Goal: Information Seeking & Learning: Find specific page/section

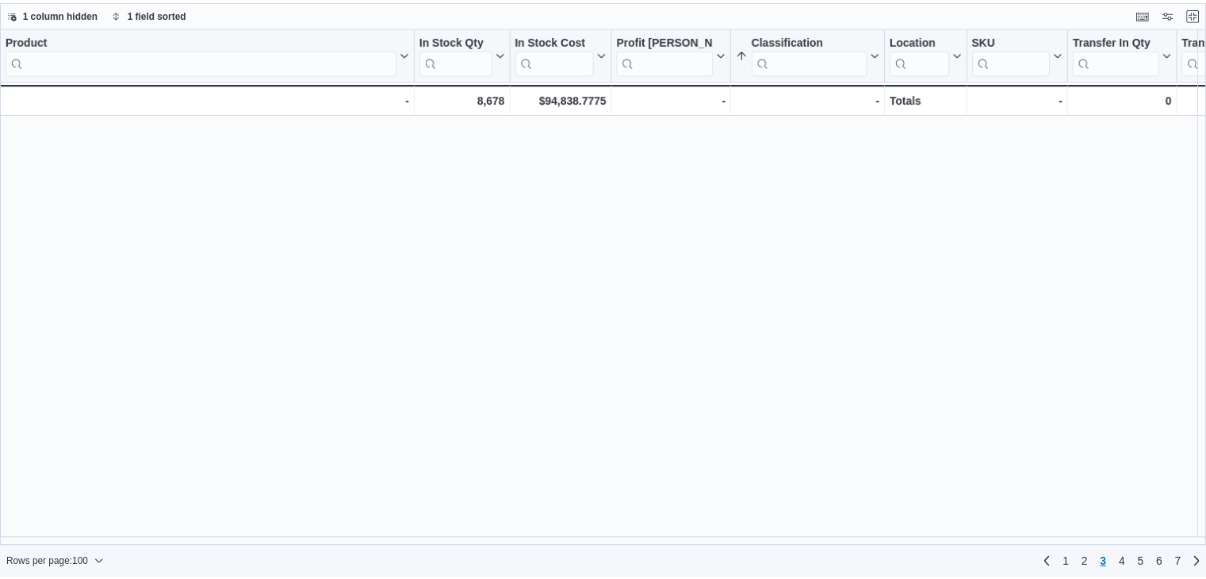
scroll to position [2429, 0]
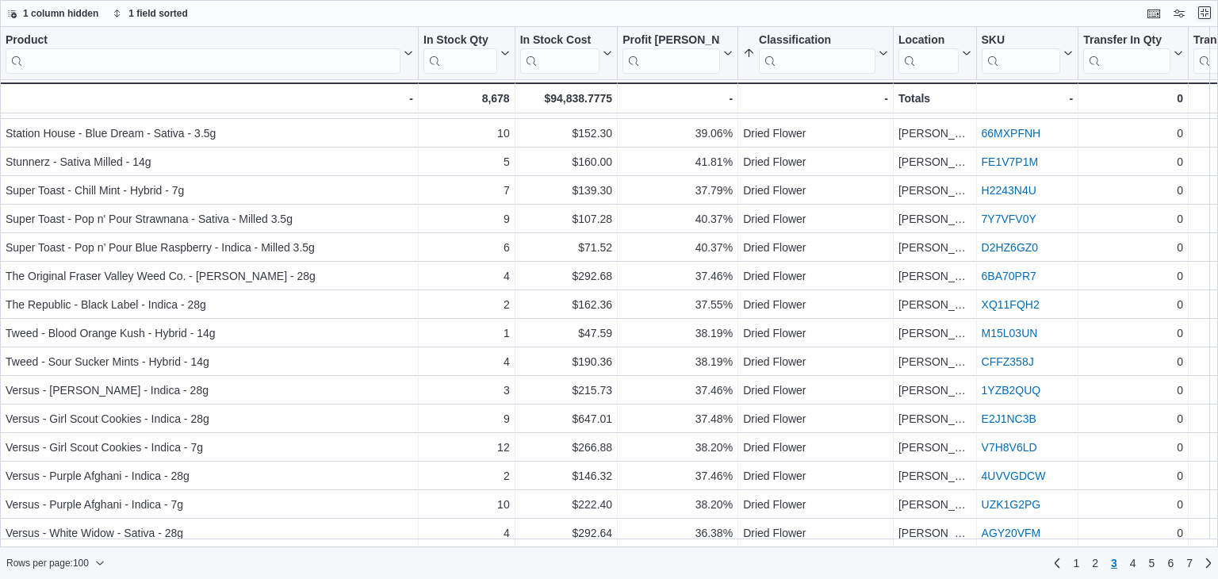
click at [1199, 13] on button "Exit fullscreen" at bounding box center [1204, 12] width 19 height 19
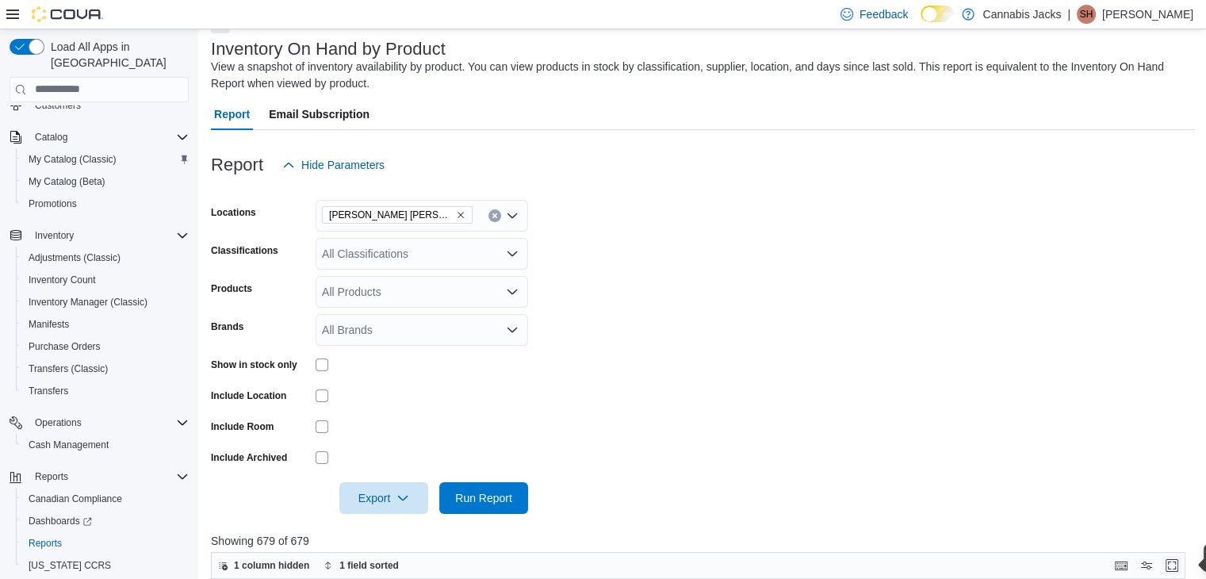
scroll to position [317, 0]
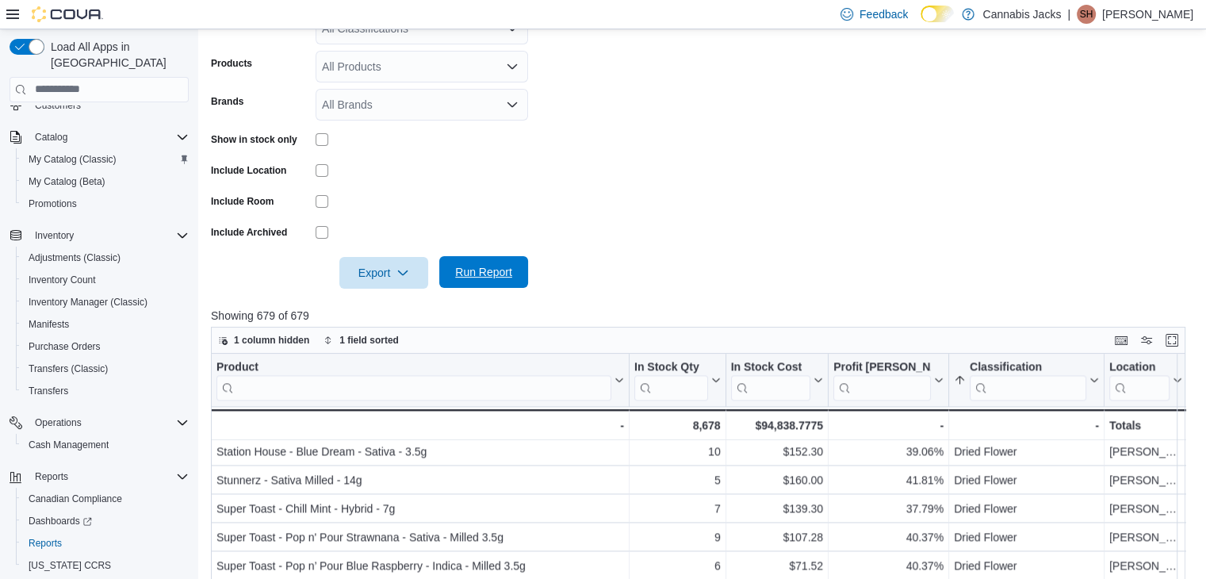
click at [508, 268] on span "Run Report" at bounding box center [483, 272] width 57 height 16
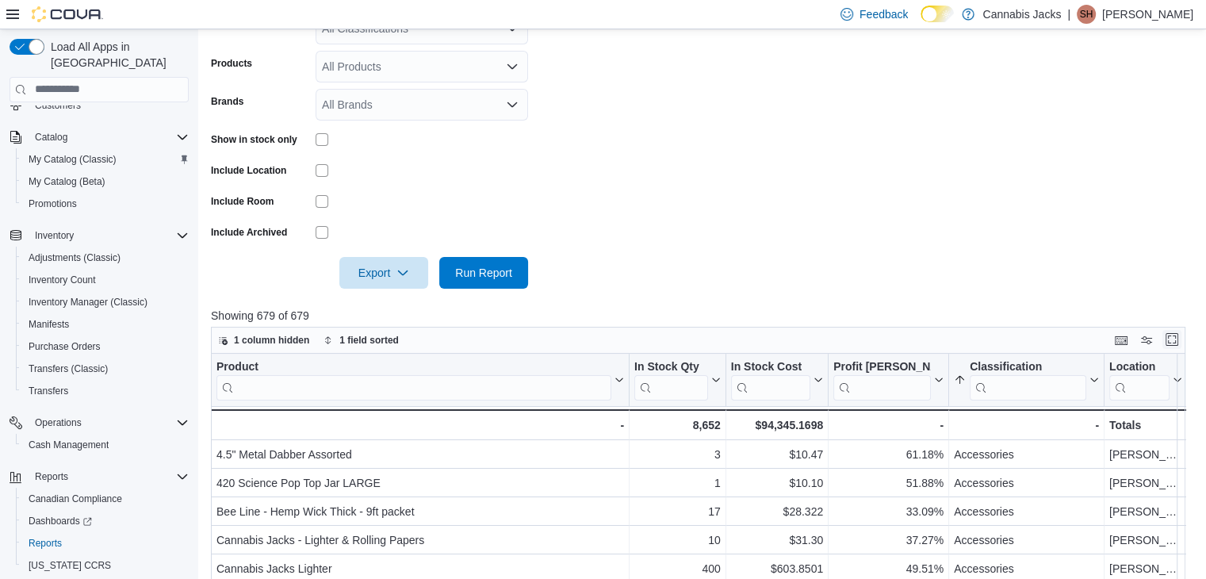
click at [1178, 336] on button "Enter fullscreen" at bounding box center [1171, 339] width 19 height 19
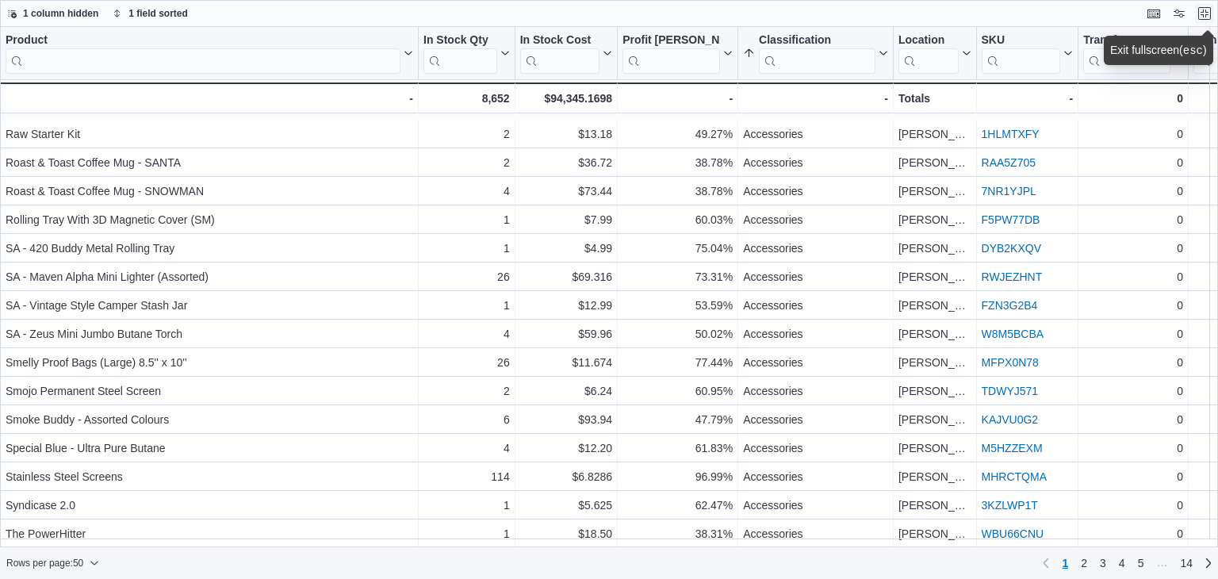
scroll to position [1002, 0]
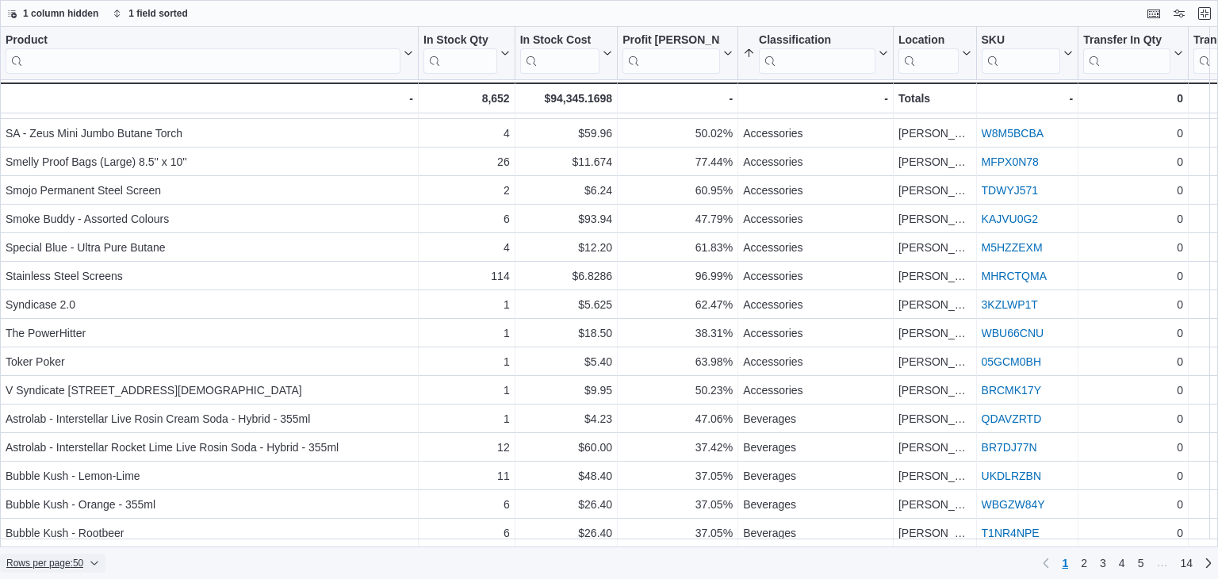
click at [96, 562] on icon "button" at bounding box center [95, 563] width 10 height 10
click at [89, 536] on span "100 rows" at bounding box center [73, 529] width 51 height 13
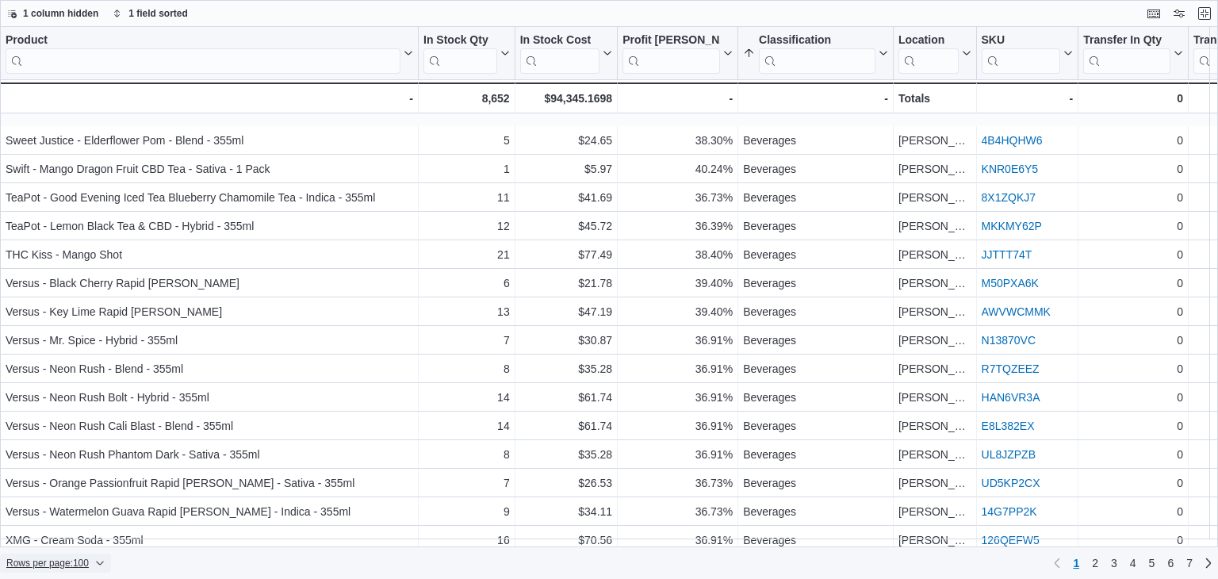
scroll to position [2429, 0]
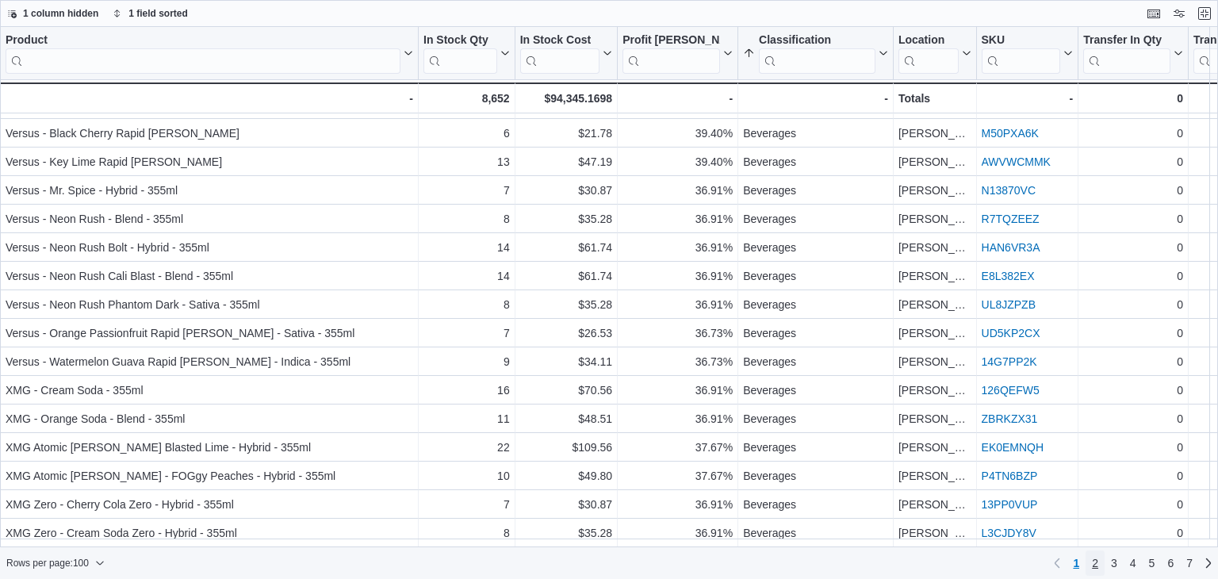
click at [1097, 565] on span "2" at bounding box center [1095, 563] width 6 height 16
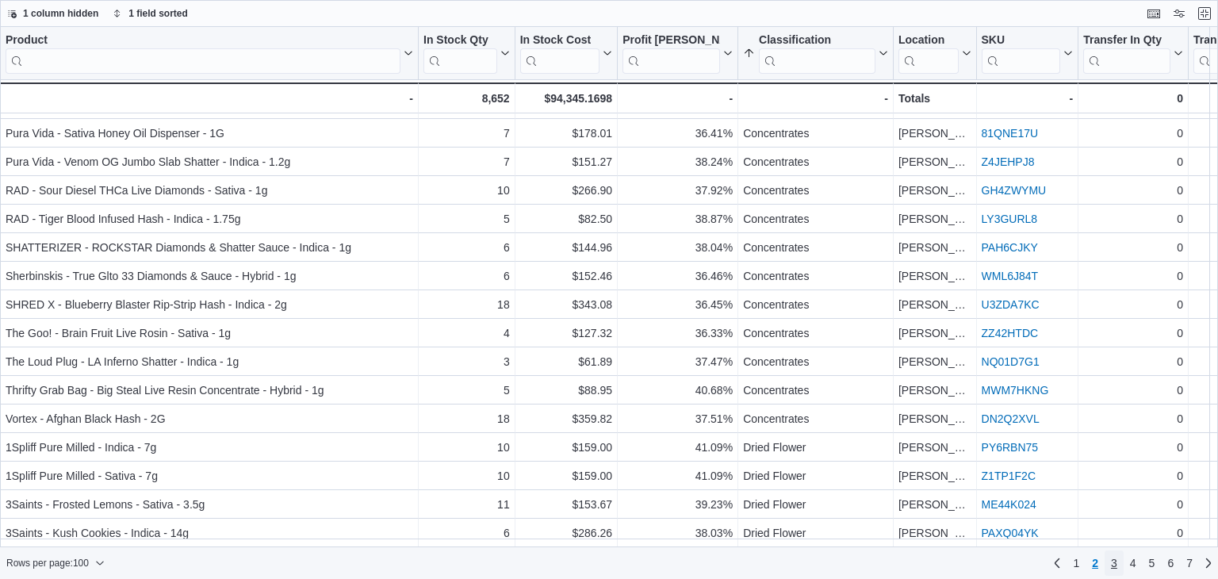
click at [1116, 563] on span "3" at bounding box center [1114, 563] width 6 height 16
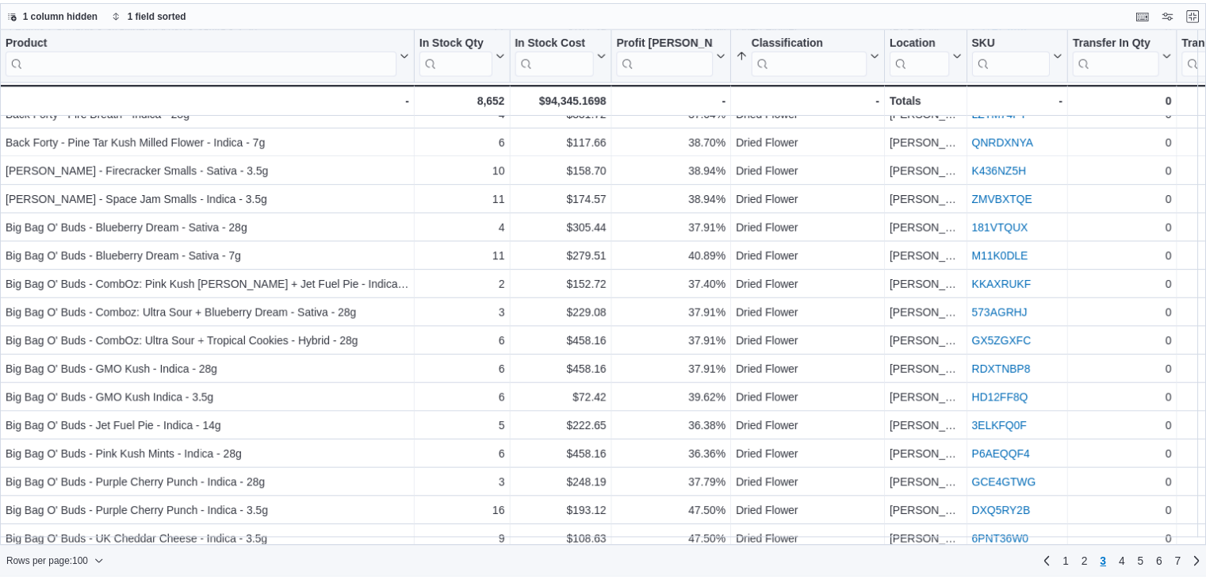
scroll to position [0, 0]
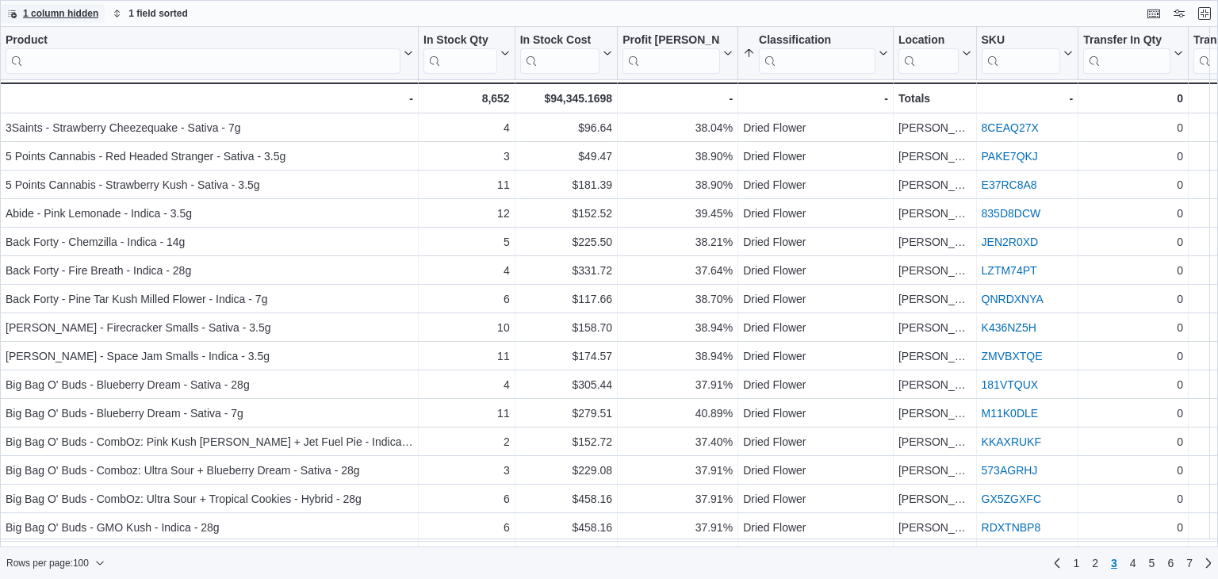
click at [12, 11] on icon "button" at bounding box center [12, 14] width 10 height 10
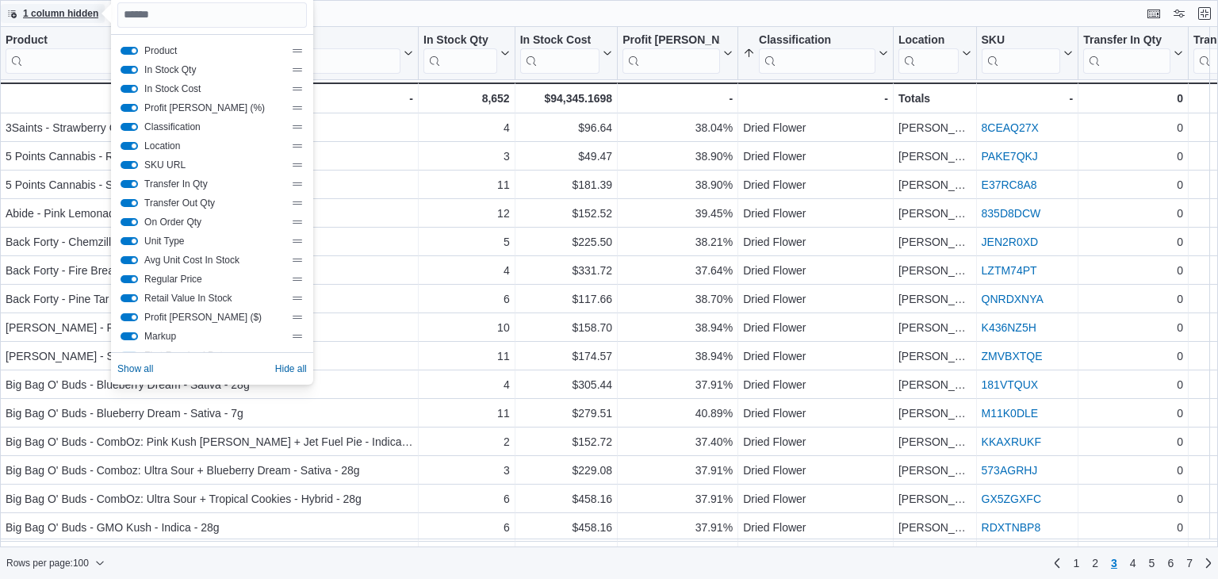
click at [12, 11] on icon "button" at bounding box center [12, 14] width 10 height 10
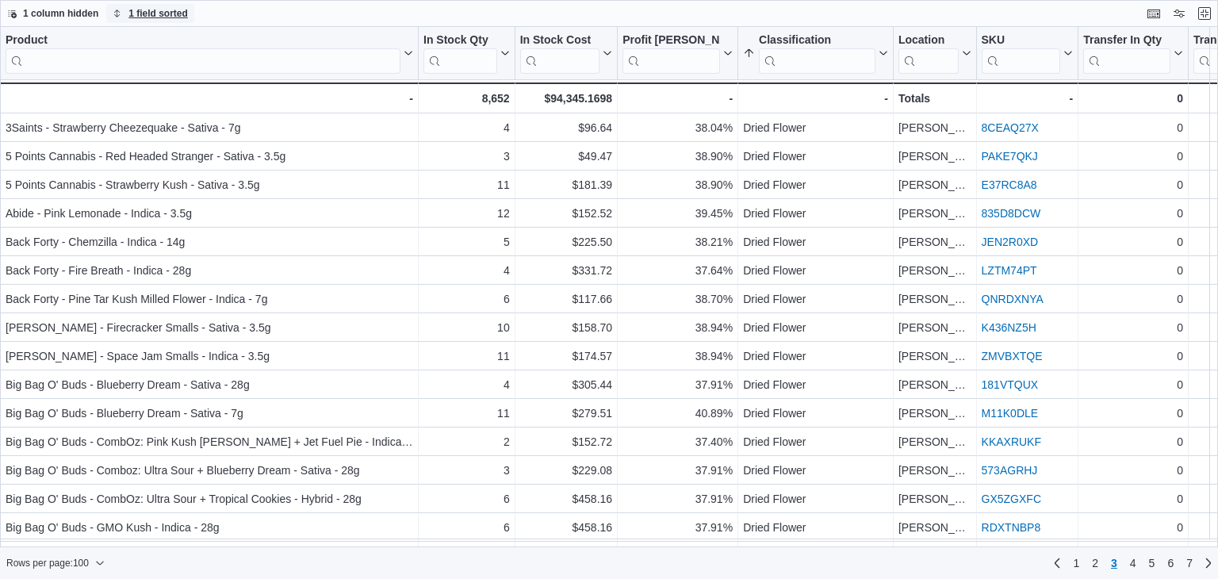
click at [149, 17] on span "1 field sorted" at bounding box center [157, 13] width 59 height 13
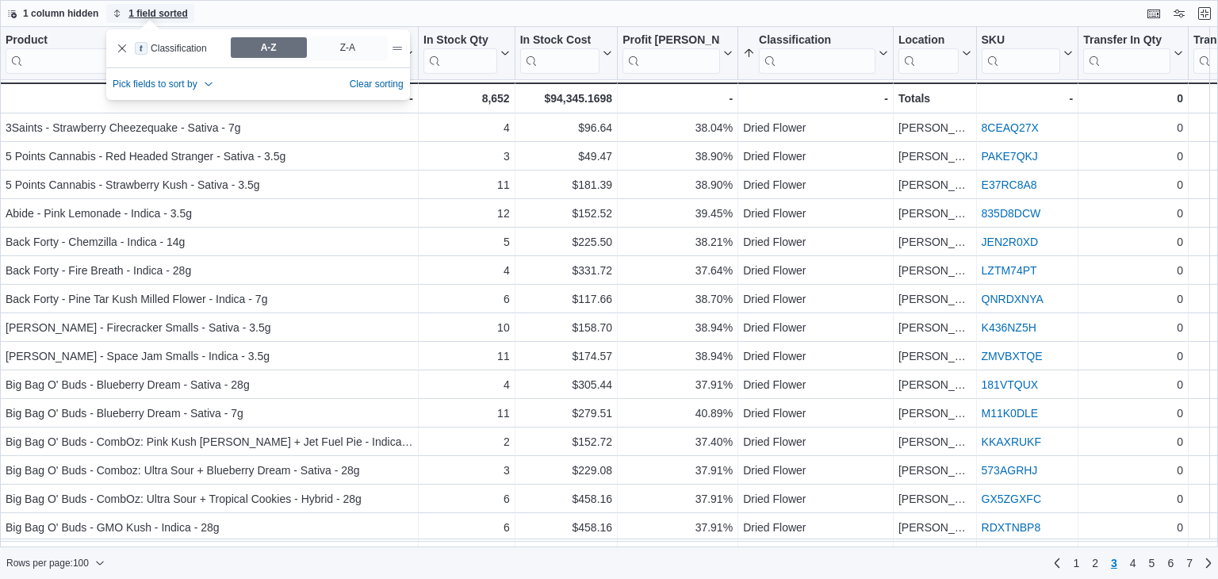
click at [149, 17] on span "1 field sorted" at bounding box center [157, 13] width 59 height 13
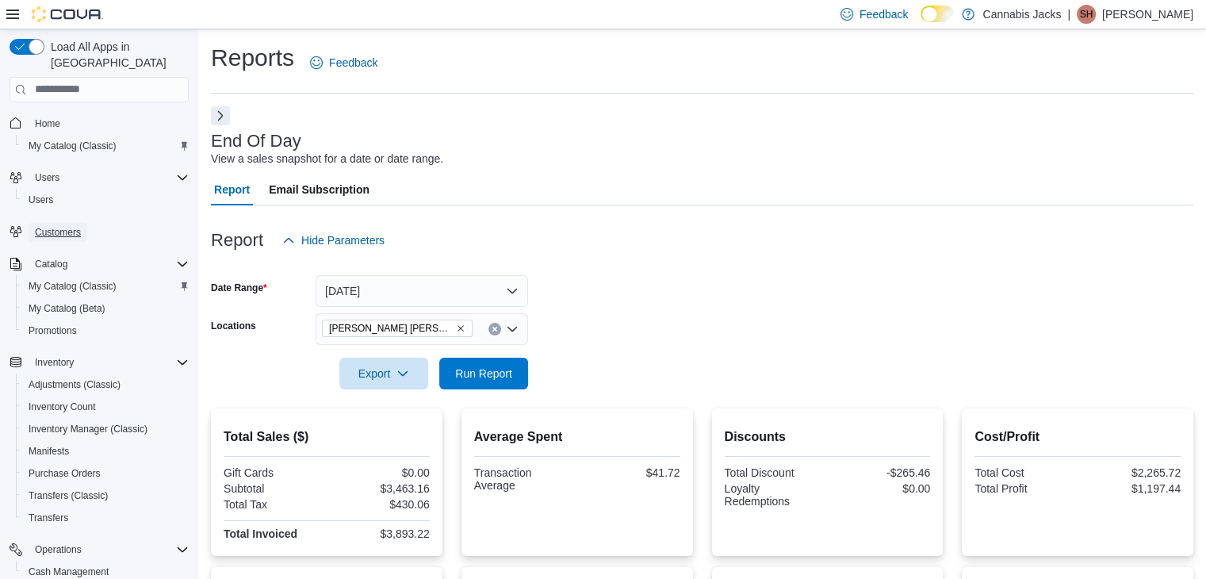
click at [58, 226] on span "Customers" at bounding box center [58, 232] width 46 height 13
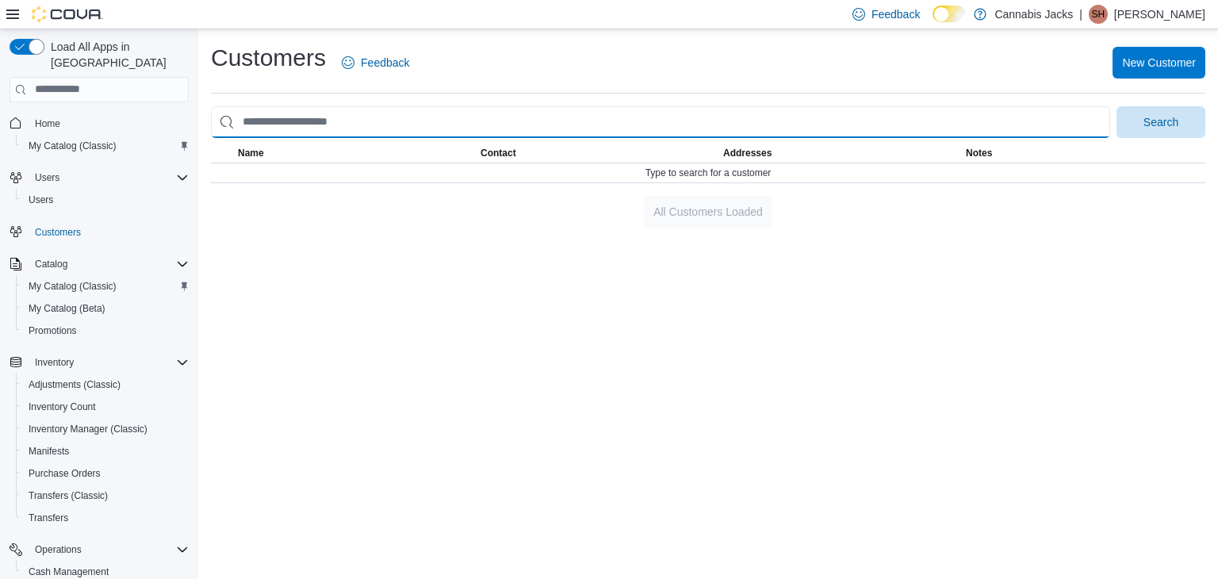
click at [349, 130] on input "search" at bounding box center [660, 122] width 899 height 32
click at [1116, 106] on button "Search" at bounding box center [1160, 122] width 89 height 32
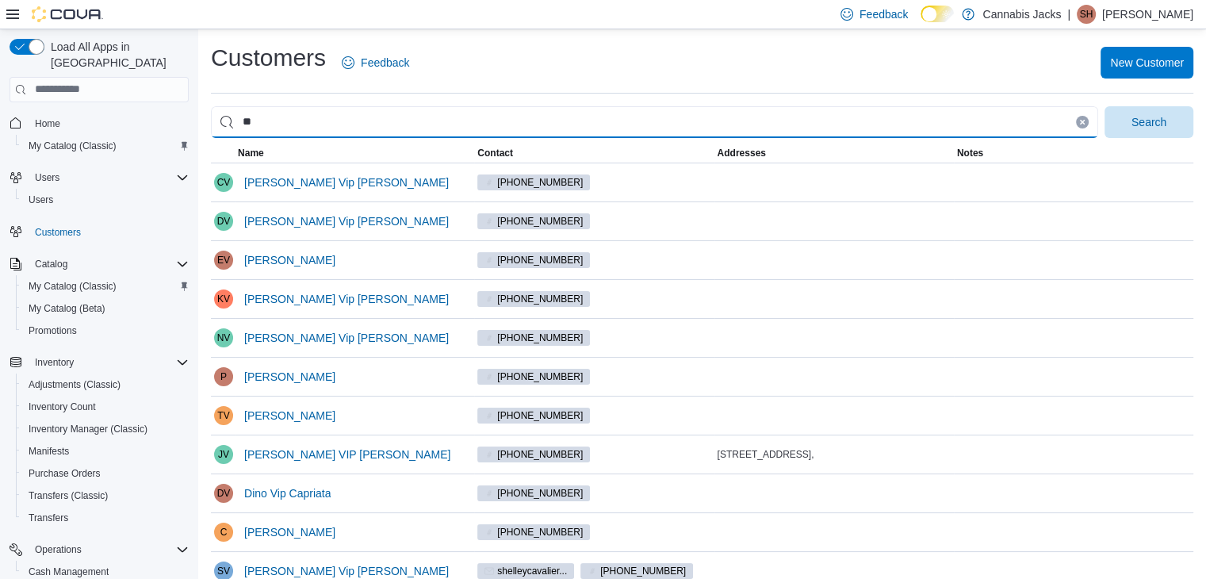
type input "*"
drag, startPoint x: 317, startPoint y: 124, endPoint x: 240, endPoint y: 121, distance: 77.0
click at [240, 121] on input "**********" at bounding box center [654, 122] width 887 height 32
click at [349, 123] on input "**********" at bounding box center [654, 122] width 887 height 32
type input "**********"
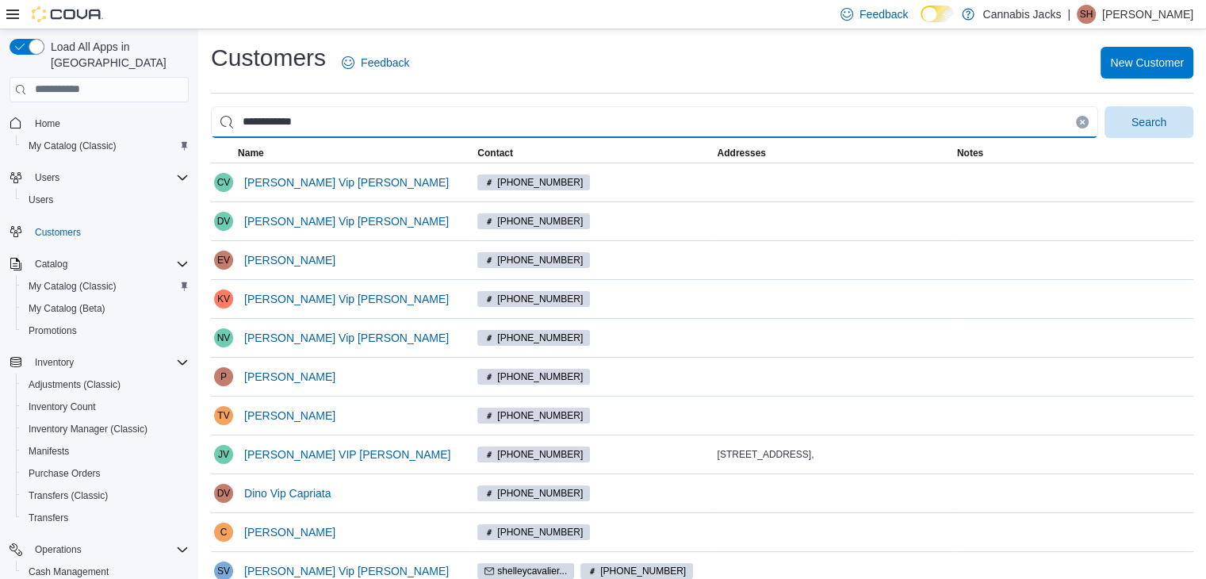
click at [1104, 106] on button "Search" at bounding box center [1148, 122] width 89 height 32
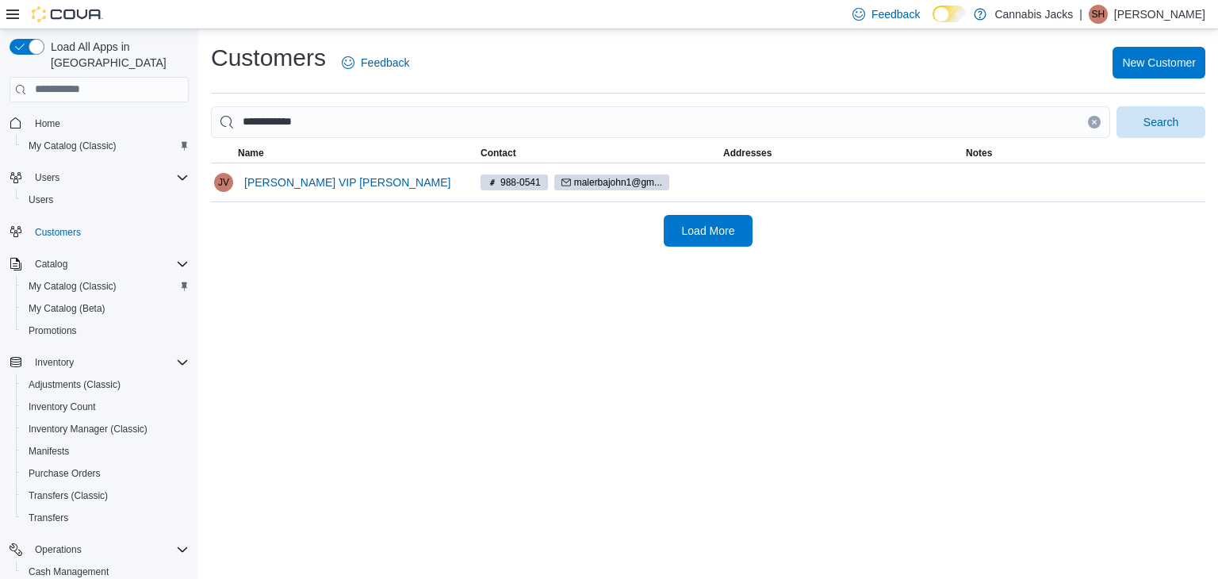
click at [385, 374] on div "**********" at bounding box center [708, 304] width 1020 height 550
click at [46, 117] on span "Home" at bounding box center [47, 123] width 25 height 13
